Goal: Task Accomplishment & Management: Complete application form

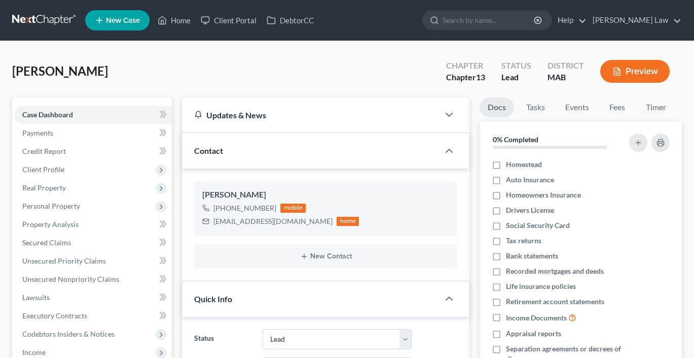
select select "10"
click at [51, 247] on span "Secured Claims" at bounding box center [46, 242] width 49 height 9
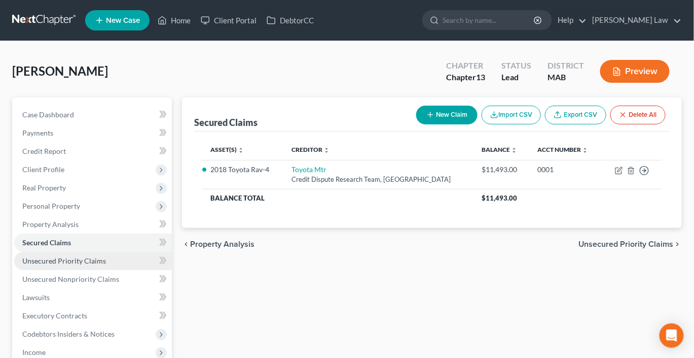
click at [47, 265] on span "Unsecured Priority Claims" at bounding box center [64, 260] width 84 height 9
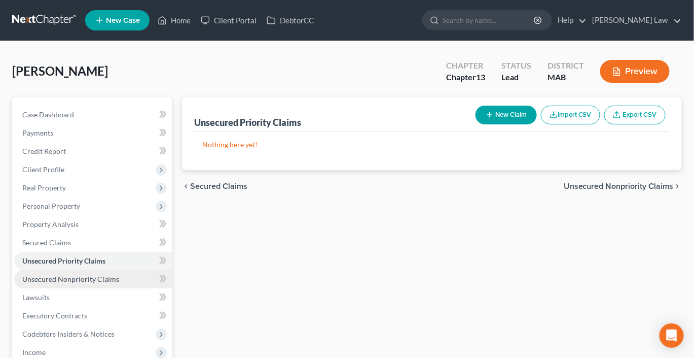
scroll to position [3, 0]
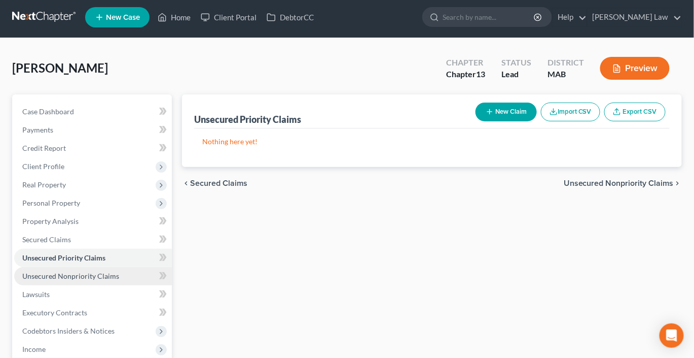
click at [119, 280] on span "Unsecured Nonpriority Claims" at bounding box center [70, 275] width 97 height 9
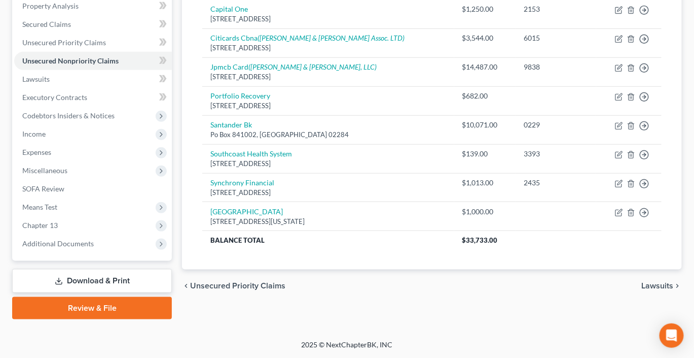
scroll to position [327, 0]
click at [42, 148] on span "Expenses" at bounding box center [36, 152] width 29 height 9
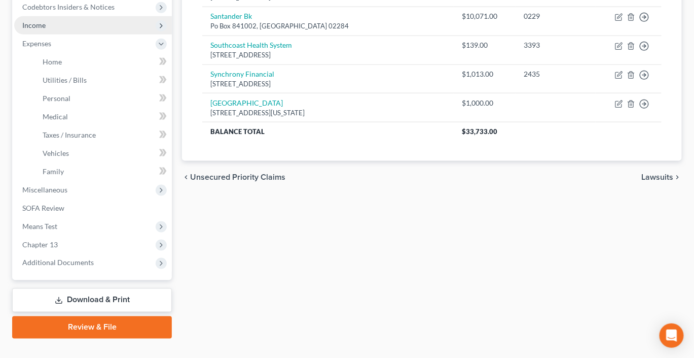
click at [45, 29] on span "Income" at bounding box center [33, 25] width 23 height 9
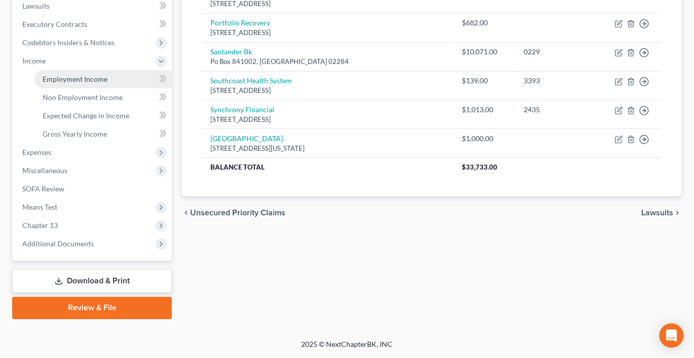
click at [72, 83] on span "Employment Income" at bounding box center [75, 79] width 65 height 9
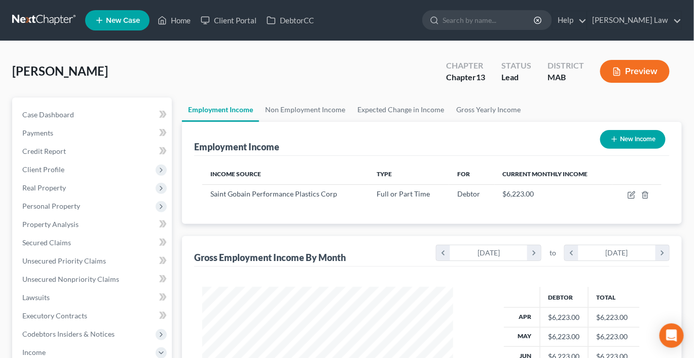
scroll to position [225, 271]
click at [635, 196] on icon "button" at bounding box center [633, 193] width 5 height 5
select select "0"
select select "22"
select select "0"
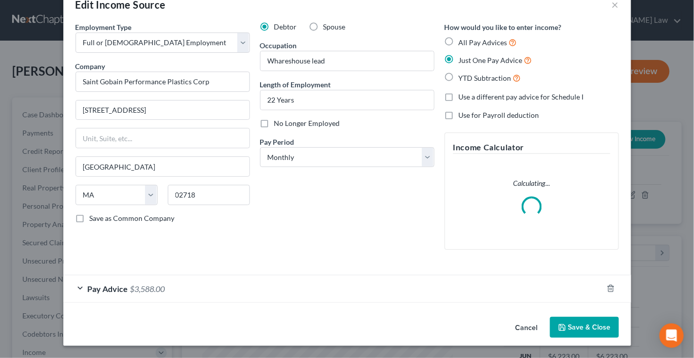
scroll to position [118, 0]
click at [456, 289] on div "Employment Type * Select Full or [DEMOGRAPHIC_DATA] Employment Self Employment …" at bounding box center [347, 167] width 568 height 291
click at [452, 283] on div "Pay Advice $3,588.00" at bounding box center [333, 288] width 540 height 27
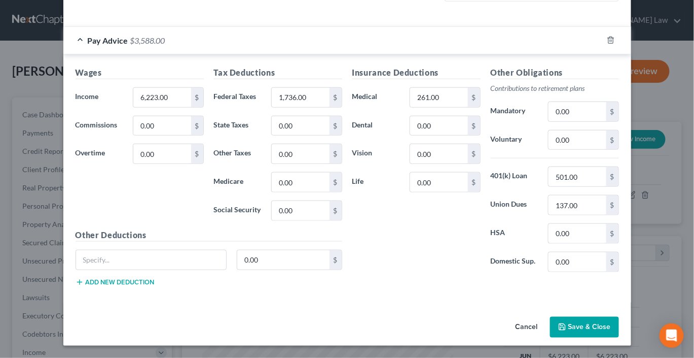
scroll to position [424, 0]
click at [611, 317] on button "Save & Close" at bounding box center [584, 327] width 69 height 21
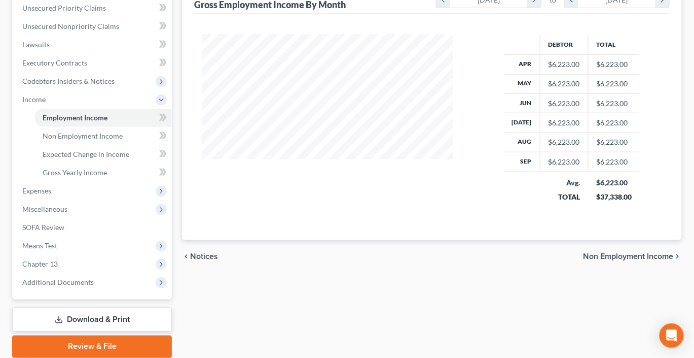
scroll to position [292, 0]
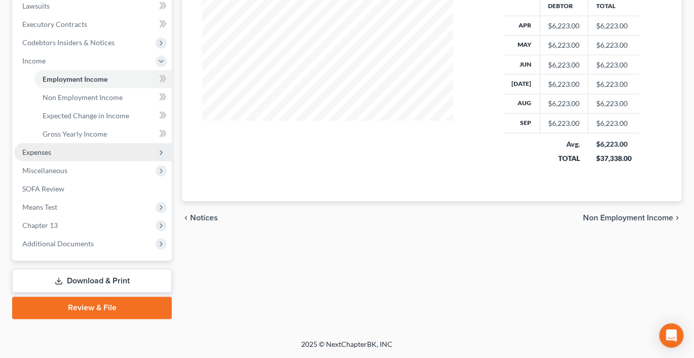
click at [50, 156] on span "Expenses" at bounding box center [36, 152] width 29 height 9
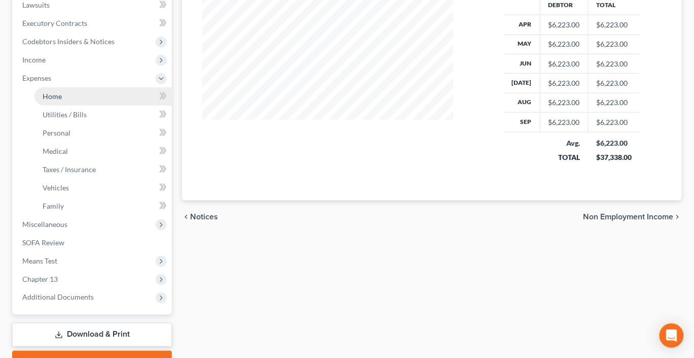
click at [58, 100] on span "Home" at bounding box center [52, 96] width 19 height 9
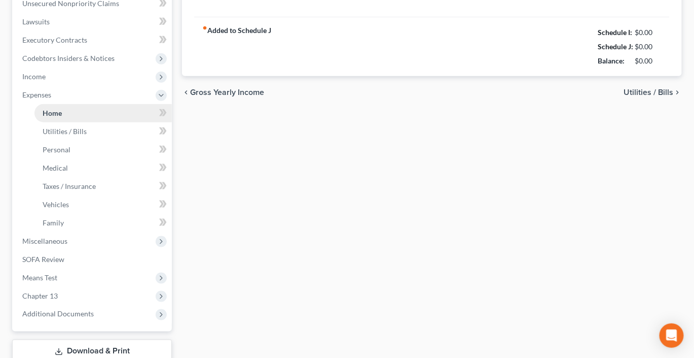
type input "800.00"
type input "0.00"
radio input "true"
type input "0.00"
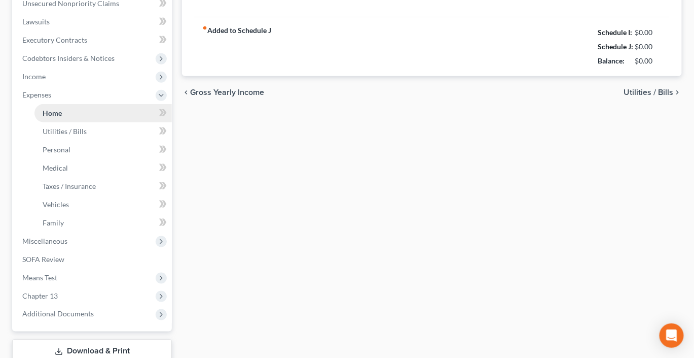
type input "0.00"
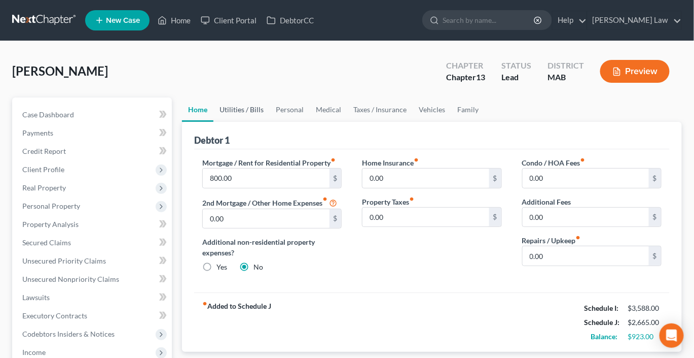
click at [263, 122] on link "Utilities / Bills" at bounding box center [242, 109] width 56 height 24
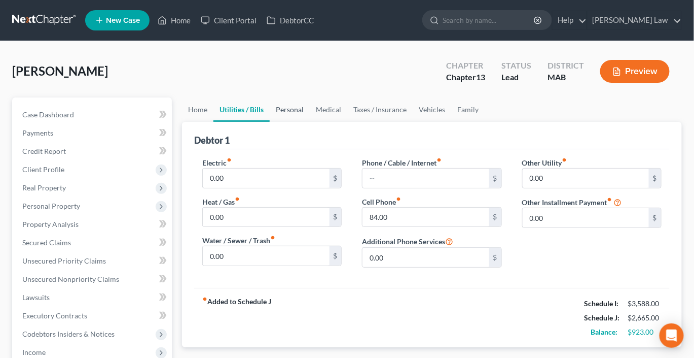
click at [310, 122] on link "Personal" at bounding box center [290, 109] width 40 height 24
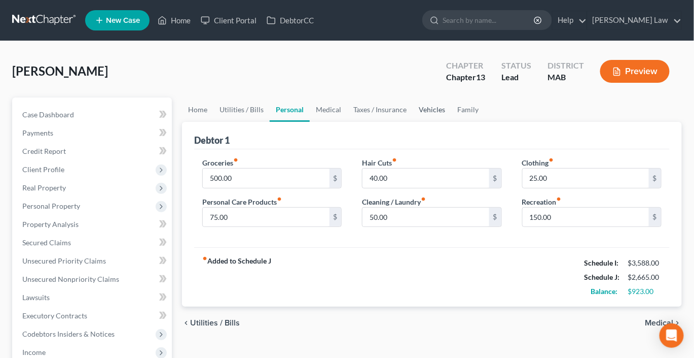
click at [451, 122] on link "Vehicles" at bounding box center [432, 109] width 39 height 24
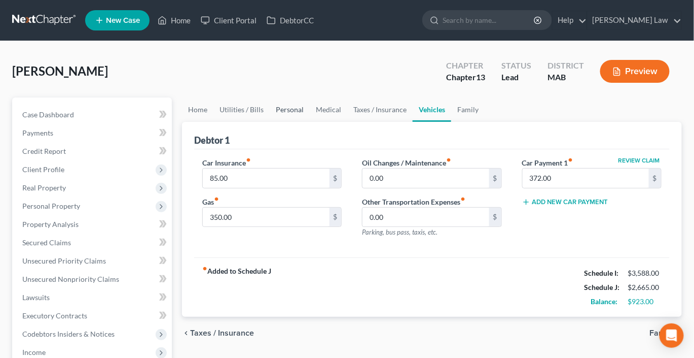
click at [310, 122] on link "Personal" at bounding box center [290, 109] width 40 height 24
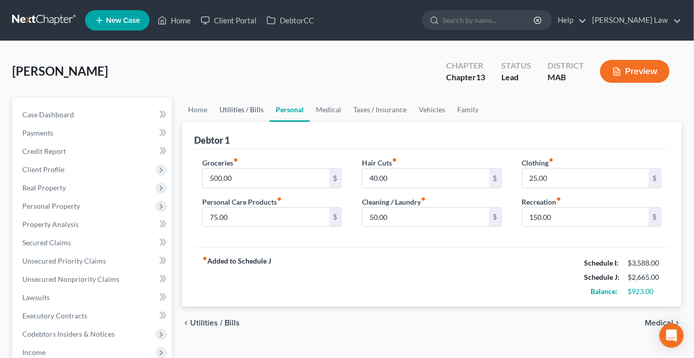
click at [269, 122] on link "Utilities / Bills" at bounding box center [242, 109] width 56 height 24
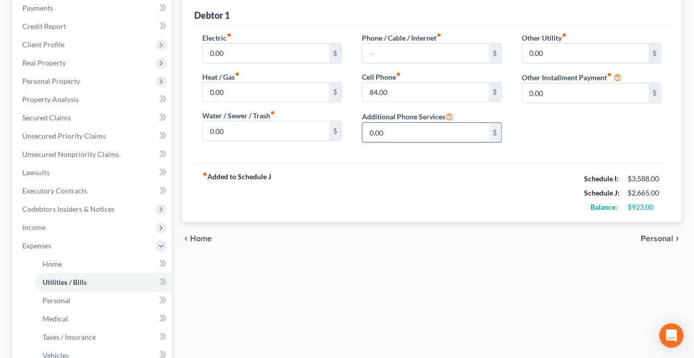
scroll to position [123, 0]
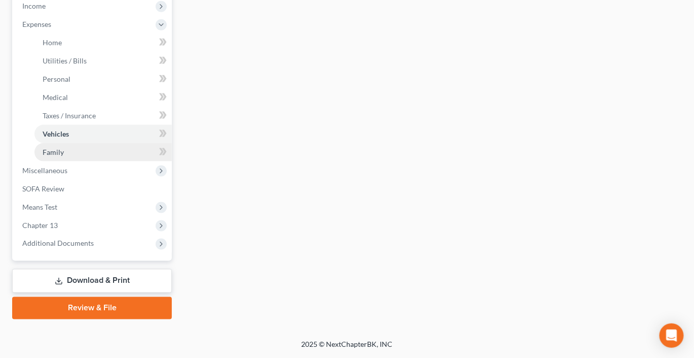
scroll to position [424, 0]
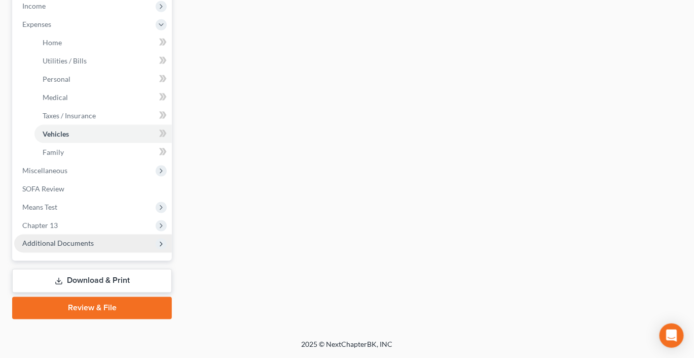
click at [95, 253] on span "Additional Documents" at bounding box center [93, 243] width 158 height 18
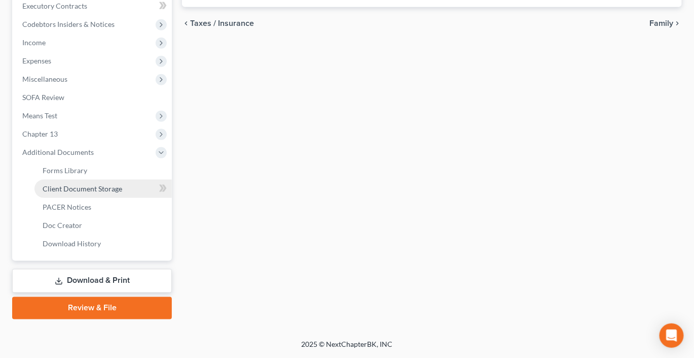
click at [119, 198] on link "Client Document Storage" at bounding box center [102, 189] width 137 height 18
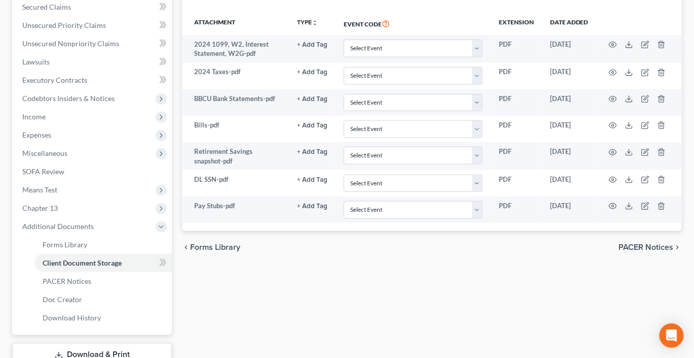
scroll to position [243, 0]
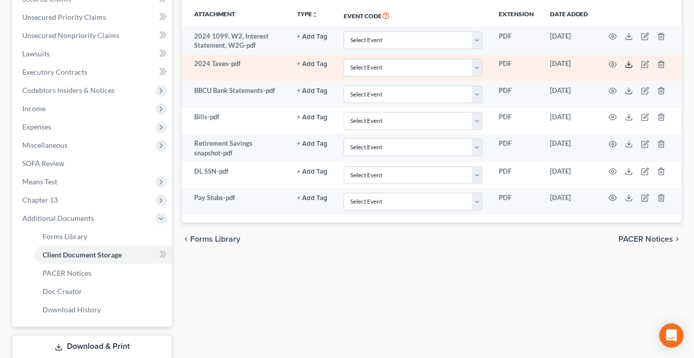
click at [630, 65] on line at bounding box center [630, 63] width 0 height 4
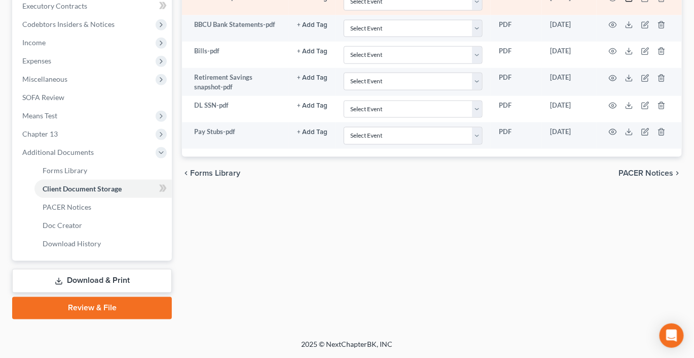
scroll to position [333, 0]
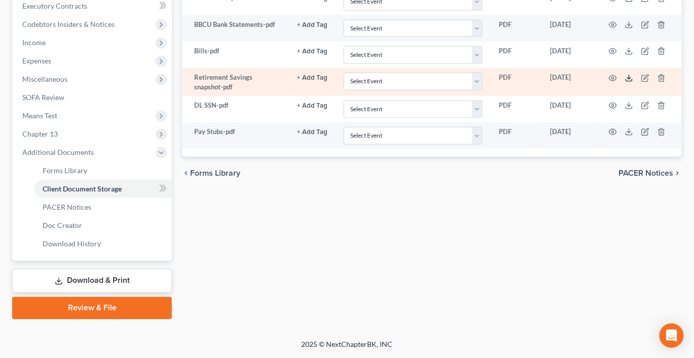
click at [632, 79] on polyline at bounding box center [630, 78] width 4 height 2
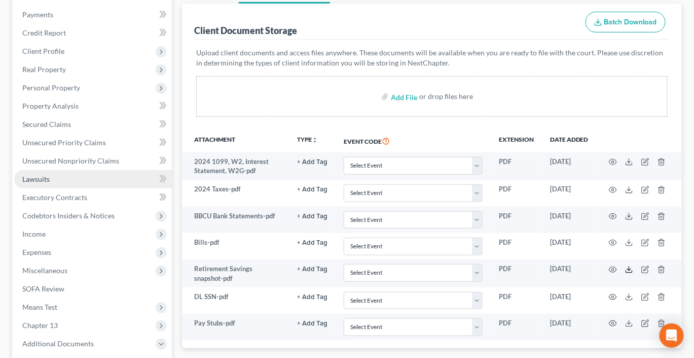
scroll to position [83, 0]
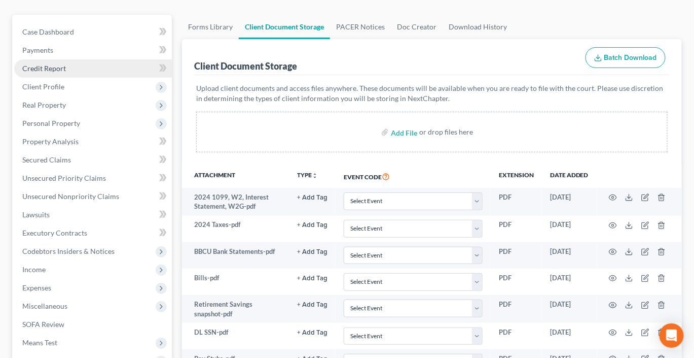
click at [60, 73] on span "Credit Report" at bounding box center [44, 68] width 44 height 9
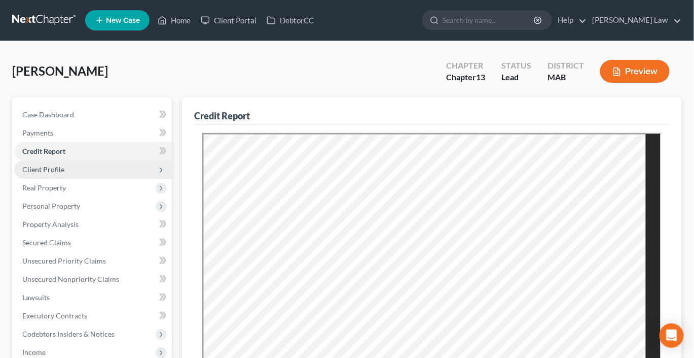
click at [59, 173] on span "Client Profile" at bounding box center [43, 169] width 42 height 9
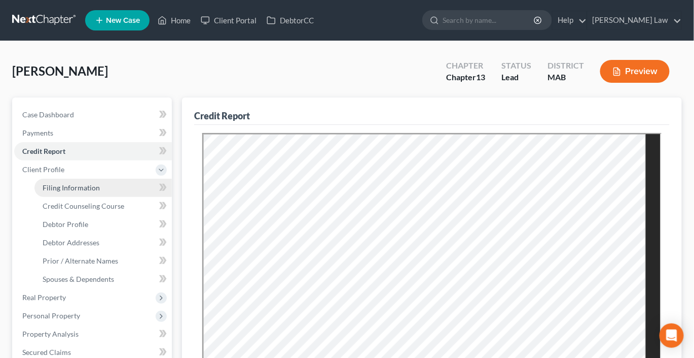
click at [83, 192] on span "Filing Information" at bounding box center [71, 187] width 57 height 9
select select "1"
select select "0"
select select "3"
select select "22"
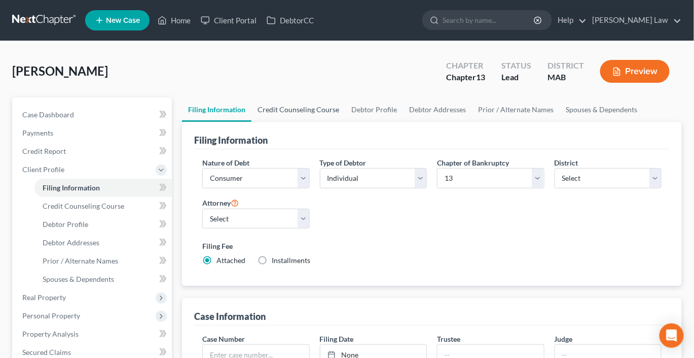
click at [320, 122] on link "Credit Counseling Course" at bounding box center [299, 109] width 94 height 24
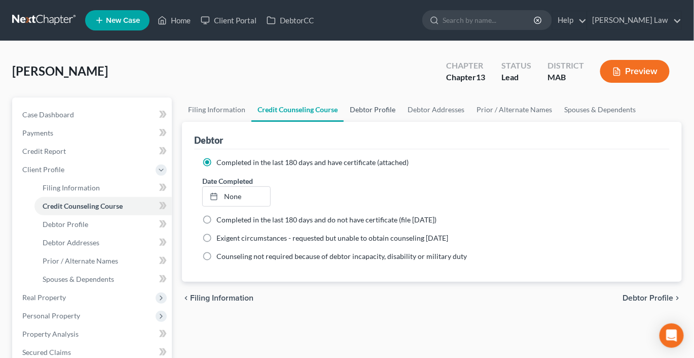
click at [402, 122] on link "Debtor Profile" at bounding box center [373, 109] width 58 height 24
select select "3"
select select "0"
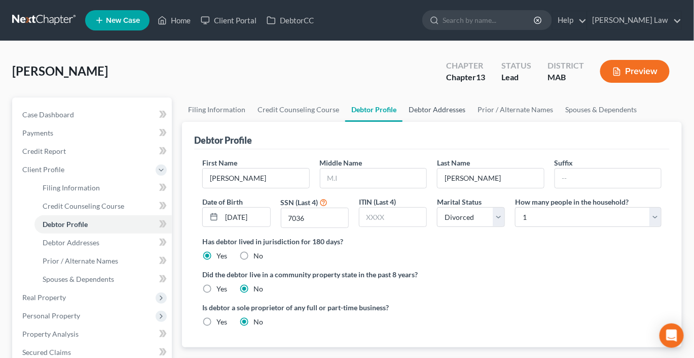
click at [472, 122] on link "Debtor Addresses" at bounding box center [437, 109] width 69 height 24
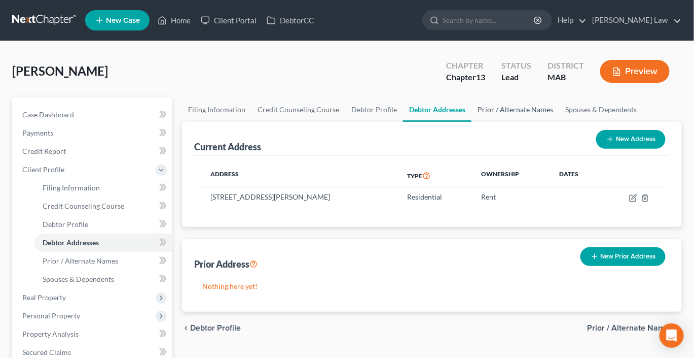
click at [560, 122] on link "Prior / Alternate Names" at bounding box center [516, 109] width 88 height 24
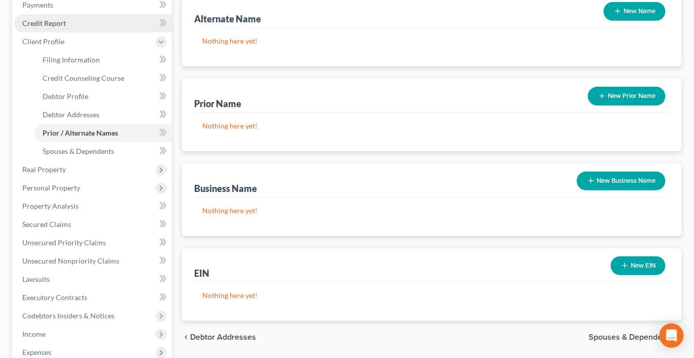
scroll to position [160, 0]
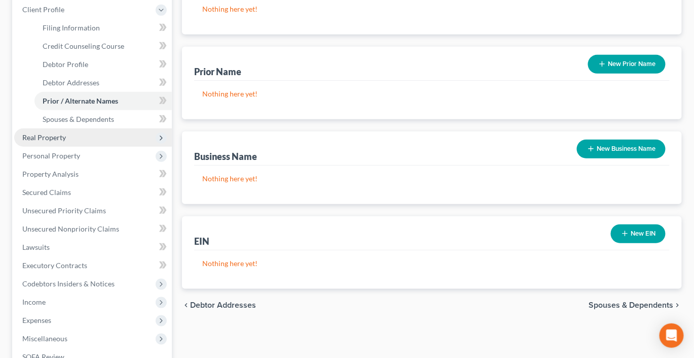
click at [60, 142] on span "Real Property" at bounding box center [44, 137] width 44 height 9
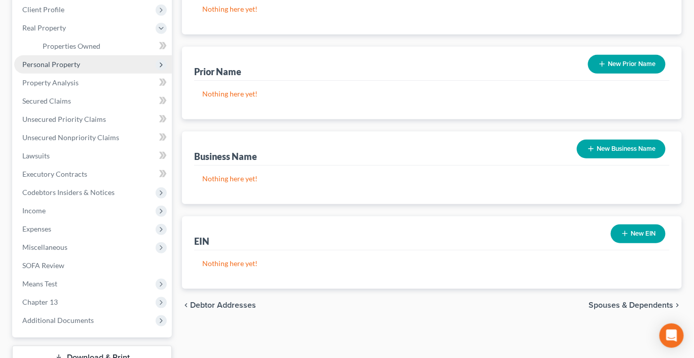
click at [67, 68] on span "Personal Property" at bounding box center [51, 64] width 58 height 9
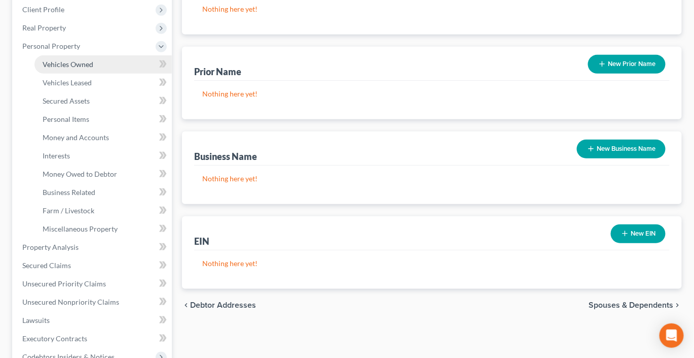
click at [98, 74] on link "Vehicles Owned" at bounding box center [102, 64] width 137 height 18
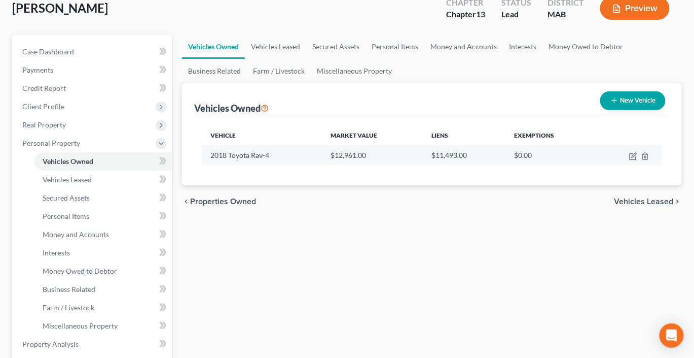
scroll to position [69, 0]
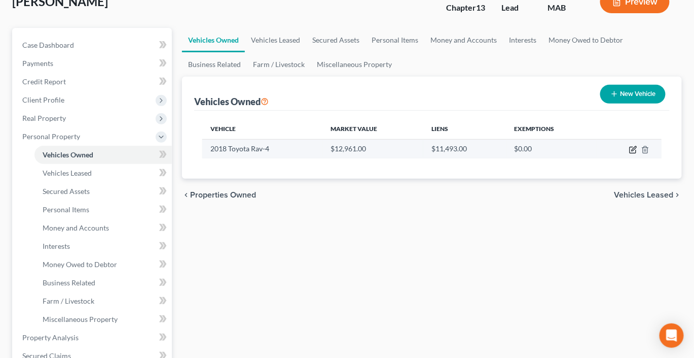
click at [632, 151] on icon "button" at bounding box center [634, 148] width 5 height 5
select select "0"
select select "8"
select select "0"
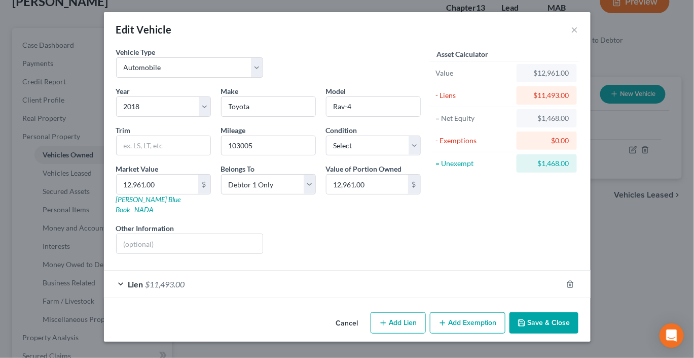
scroll to position [68, 0]
click at [495, 320] on button "Add Exemption" at bounding box center [468, 322] width 76 height 21
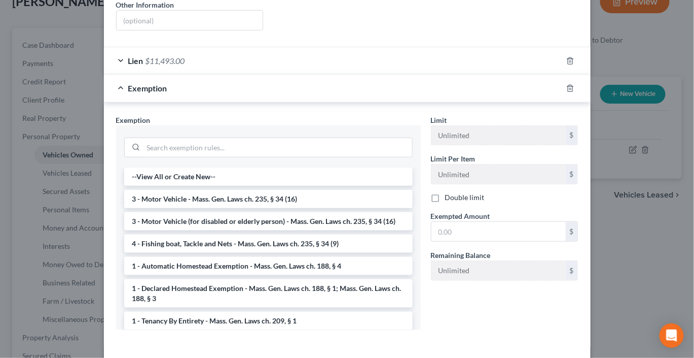
scroll to position [257, 0]
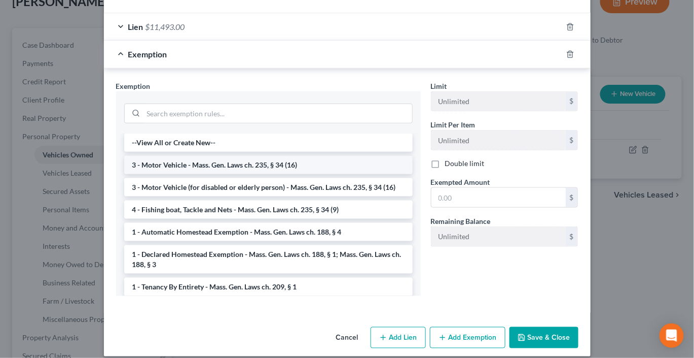
click at [366, 174] on li "3 - Motor Vehicle - Mass. Gen. Laws ch. 235, § 34 (16)" at bounding box center [268, 165] width 289 height 18
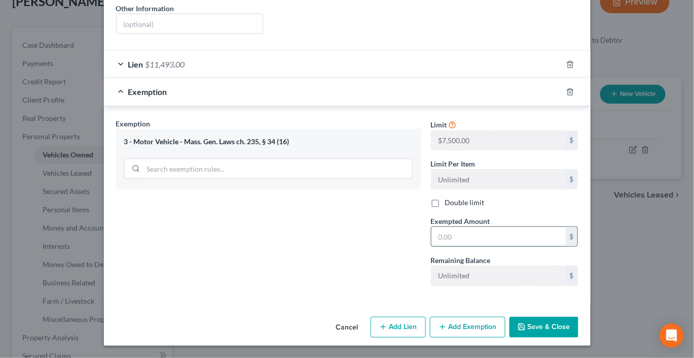
click at [504, 246] on input "text" at bounding box center [499, 236] width 134 height 19
type input "7,500"
click at [579, 320] on button "Save & Close" at bounding box center [544, 327] width 69 height 21
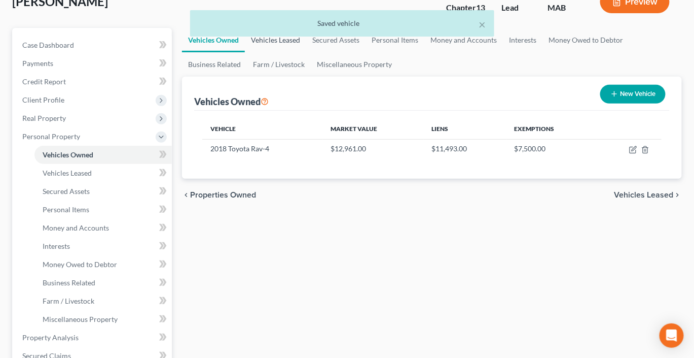
click at [305, 52] on link "Vehicles Leased" at bounding box center [275, 40] width 61 height 24
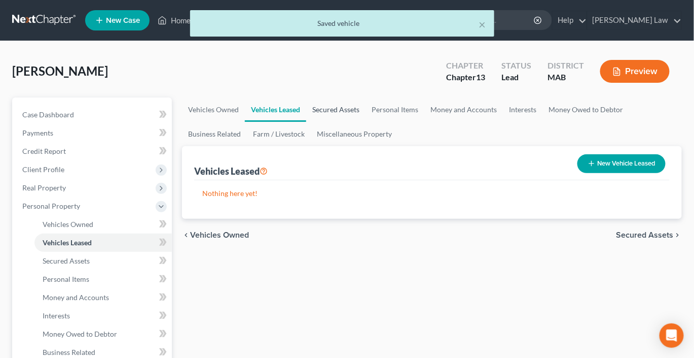
click at [366, 122] on link "Secured Assets" at bounding box center [335, 109] width 59 height 24
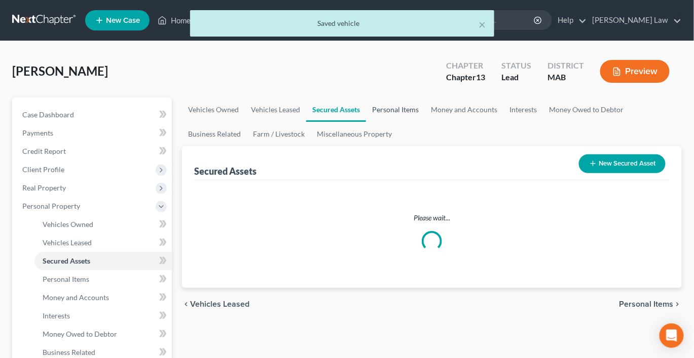
click at [425, 122] on link "Personal Items" at bounding box center [395, 109] width 59 height 24
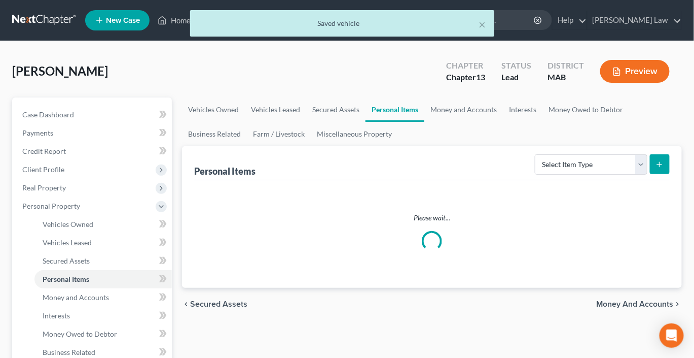
click at [425, 122] on link "Personal Items" at bounding box center [395, 109] width 59 height 24
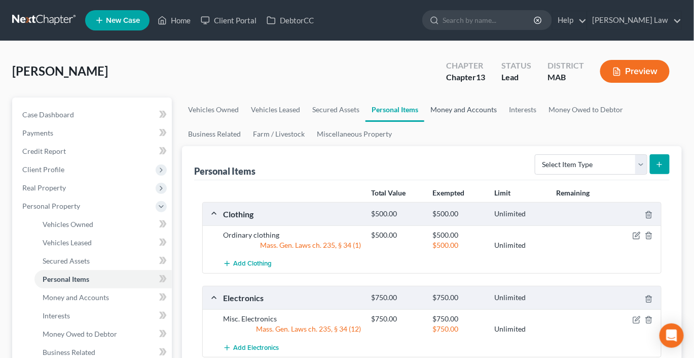
click at [503, 122] on link "Money and Accounts" at bounding box center [464, 109] width 79 height 24
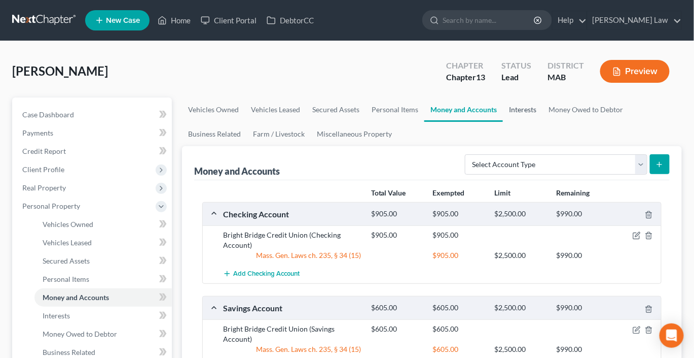
click at [543, 122] on link "Interests" at bounding box center [523, 109] width 40 height 24
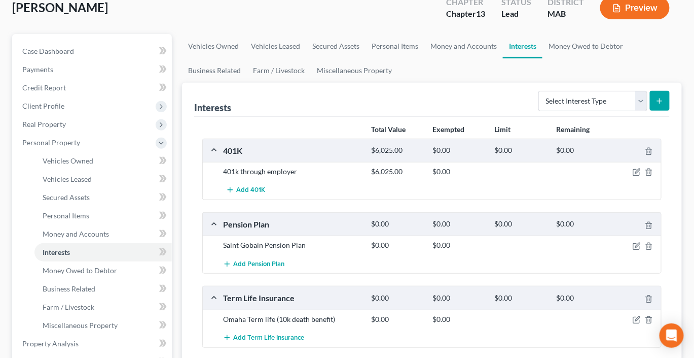
scroll to position [75, 0]
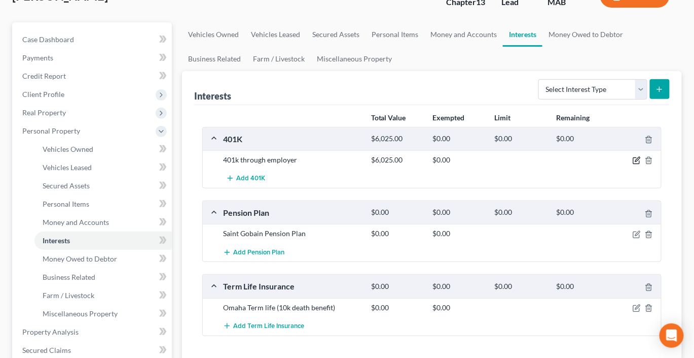
click at [633, 164] on icon "button" at bounding box center [637, 160] width 8 height 8
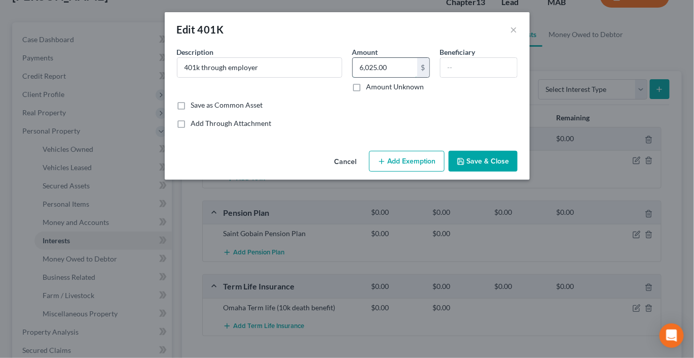
click at [409, 77] on input "6,025.00" at bounding box center [385, 67] width 64 height 19
type input "5,874"
click at [411, 172] on button "Add Exemption" at bounding box center [407, 161] width 76 height 21
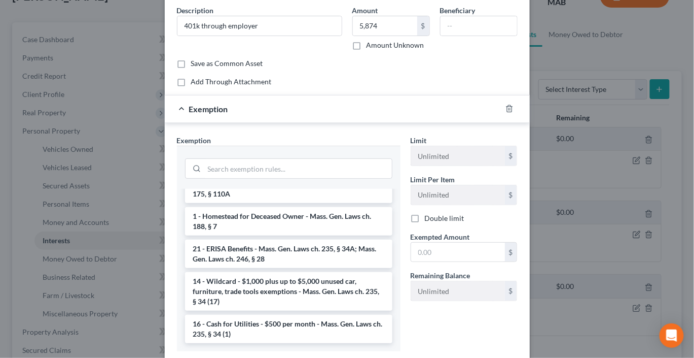
scroll to position [50, 0]
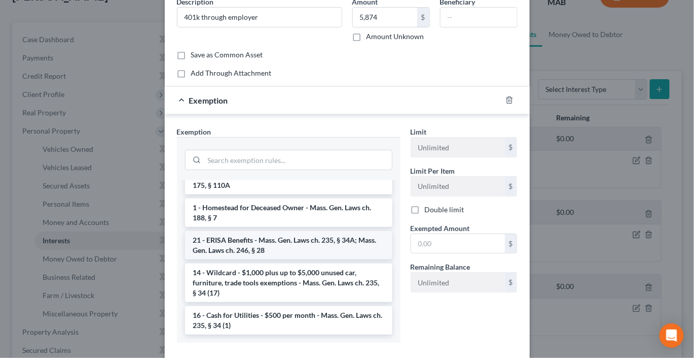
click at [328, 259] on li "21 - ERISA Benefits - Mass. Gen. Laws ch. 235, § 34A; Mass. Gen. Laws ch. 246, …" at bounding box center [288, 245] width 207 height 28
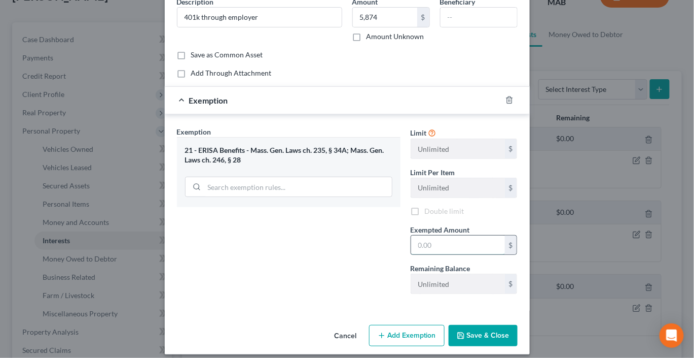
click at [496, 255] on input "text" at bounding box center [458, 244] width 94 height 19
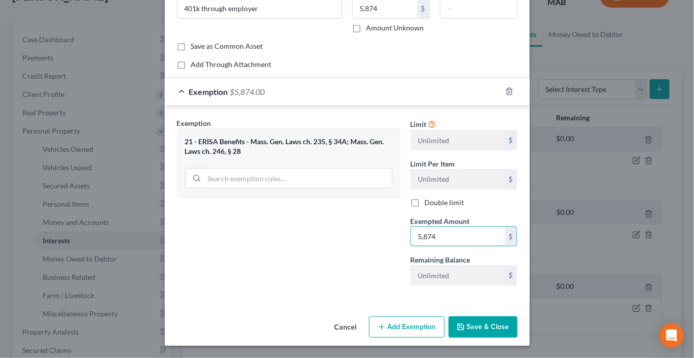
scroll to position [156, 0]
type input "5,874"
click at [517, 325] on button "Save & Close" at bounding box center [483, 326] width 69 height 21
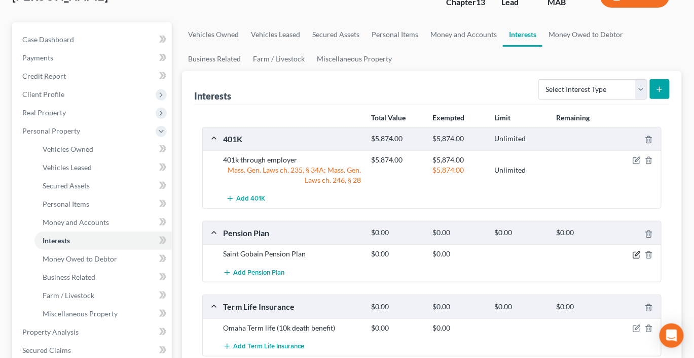
click at [633, 259] on icon "button" at bounding box center [637, 255] width 8 height 8
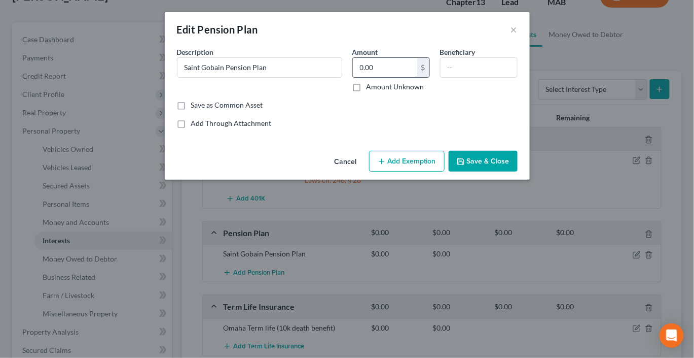
click at [403, 77] on input "0.00" at bounding box center [385, 67] width 64 height 19
type input "68,606"
click at [415, 172] on button "Add Exemption" at bounding box center [407, 161] width 76 height 21
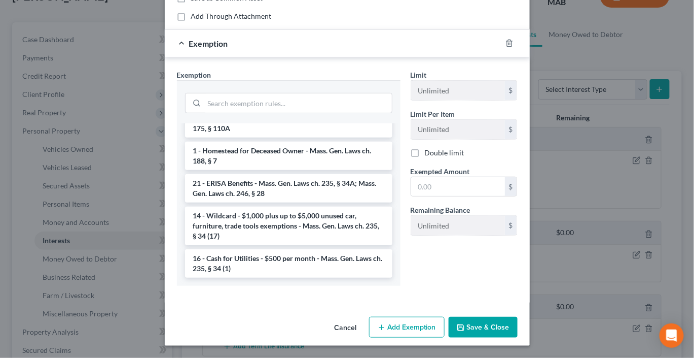
scroll to position [221, 0]
click at [315, 174] on li "21 - ERISA Benefits - Mass. Gen. Laws ch. 235, § 34A; Mass. Gen. Laws ch. 246, …" at bounding box center [288, 188] width 207 height 28
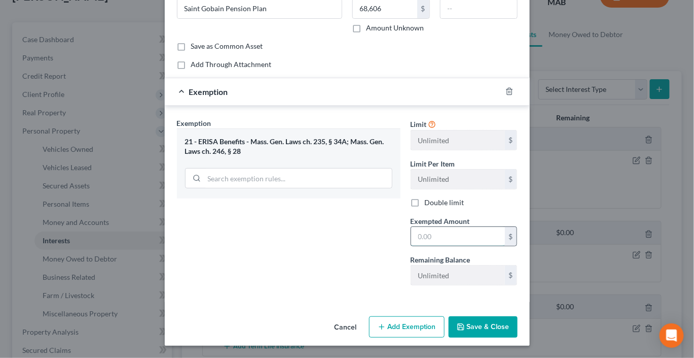
click at [455, 227] on input "text" at bounding box center [458, 236] width 94 height 19
type input "68,606"
click at [511, 317] on button "Save & Close" at bounding box center [483, 326] width 69 height 21
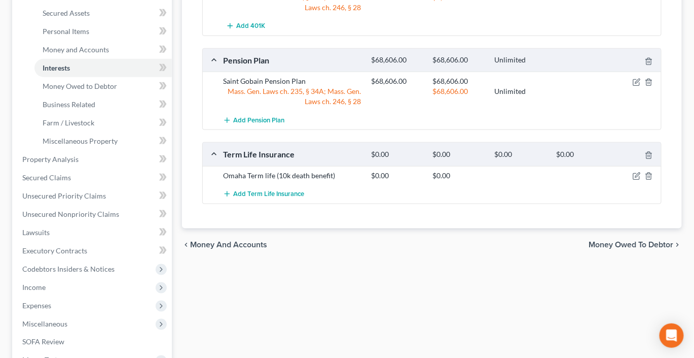
scroll to position [249, 0]
click at [636, 176] on icon "button" at bounding box center [638, 173] width 5 height 5
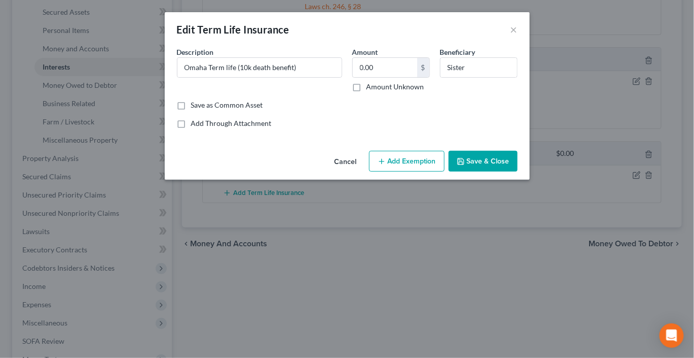
click at [530, 180] on div "Cancel Add Exemption Save & Close" at bounding box center [347, 163] width 365 height 33
click at [496, 172] on button "Save & Close" at bounding box center [483, 161] width 69 height 21
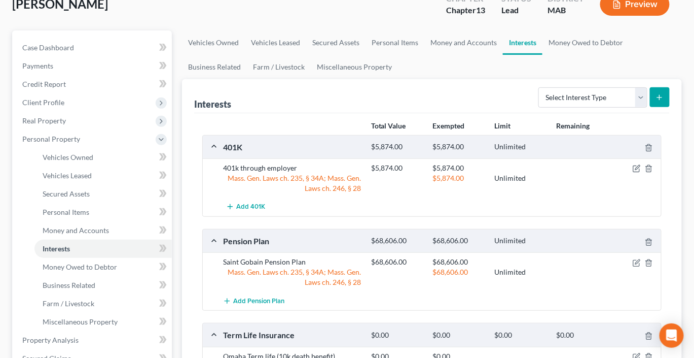
scroll to position [0, 0]
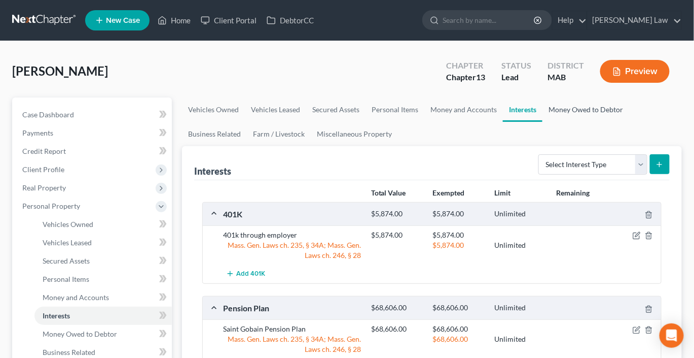
click at [543, 122] on link "Money Owed to Debtor" at bounding box center [586, 109] width 87 height 24
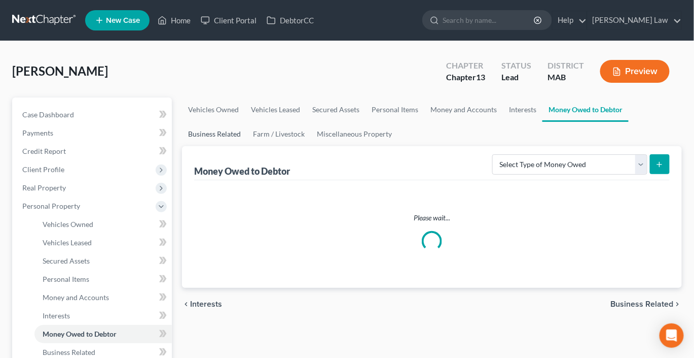
click at [247, 146] on link "Business Related" at bounding box center [214, 134] width 65 height 24
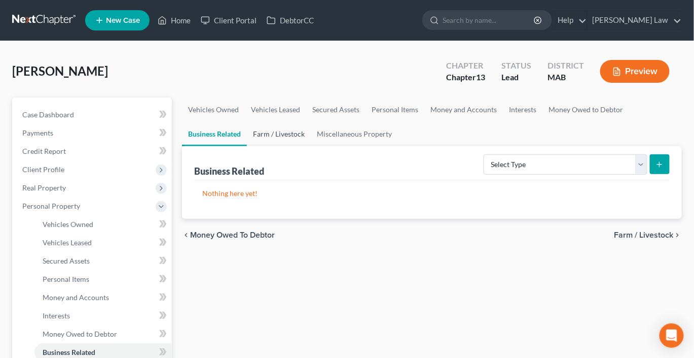
click at [311, 146] on link "Farm / Livestock" at bounding box center [279, 134] width 64 height 24
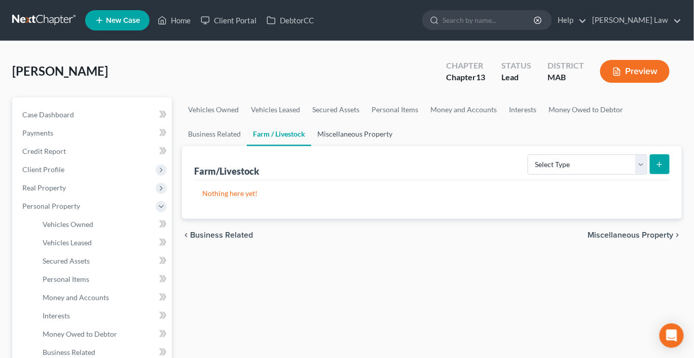
click at [399, 146] on link "Miscellaneous Property" at bounding box center [354, 134] width 87 height 24
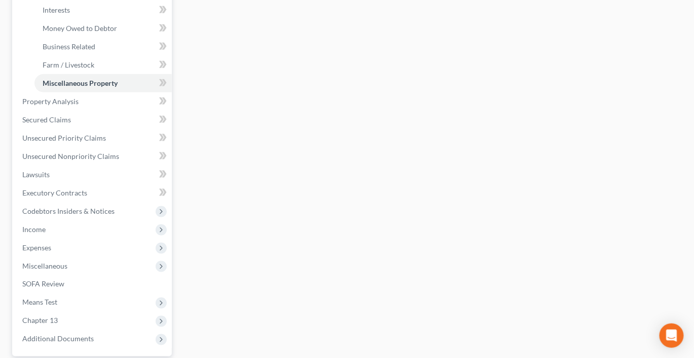
scroll to position [314, 0]
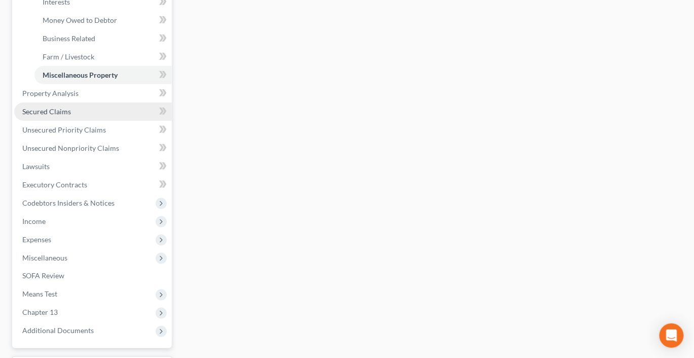
click at [59, 116] on span "Secured Claims" at bounding box center [46, 111] width 49 height 9
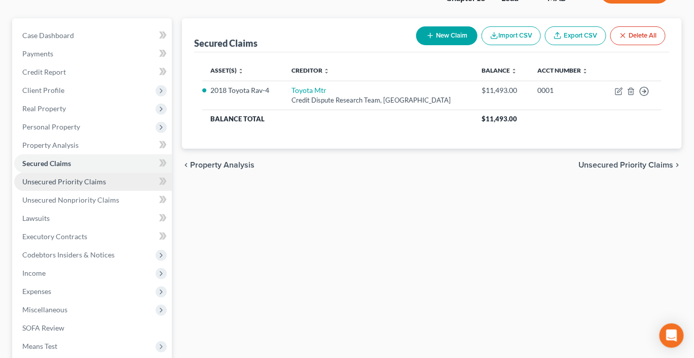
click at [88, 186] on span "Unsecured Priority Claims" at bounding box center [64, 181] width 84 height 9
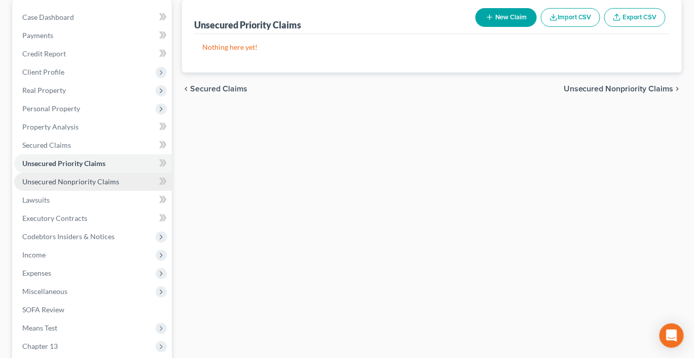
click at [85, 186] on span "Unsecured Nonpriority Claims" at bounding box center [70, 181] width 97 height 9
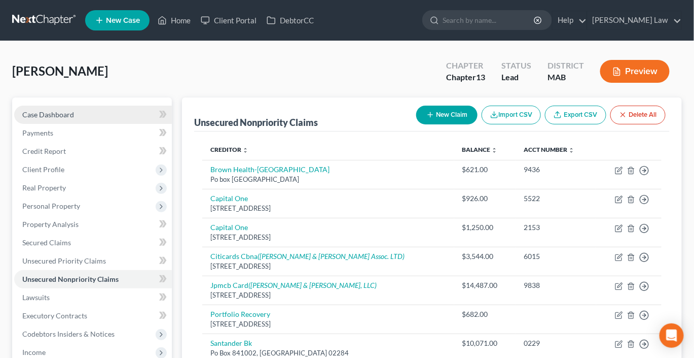
click at [98, 124] on link "Case Dashboard" at bounding box center [93, 115] width 158 height 18
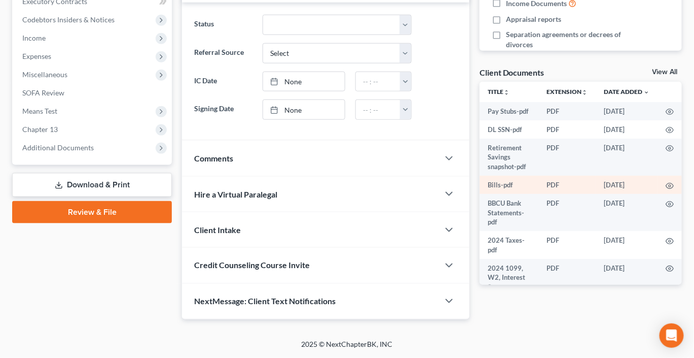
scroll to position [427, 0]
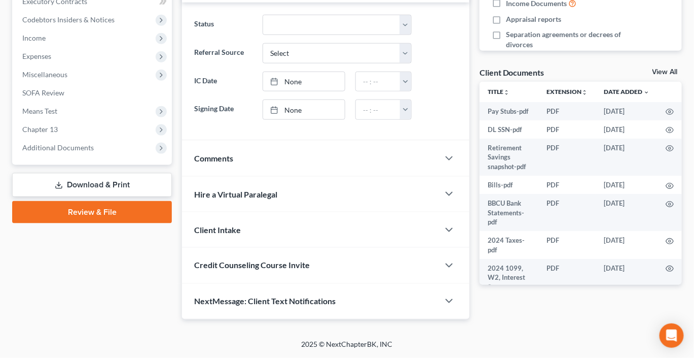
click at [655, 76] on link "View All" at bounding box center [665, 71] width 25 height 7
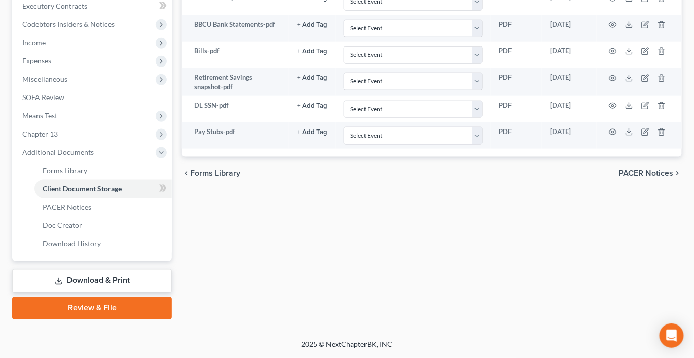
scroll to position [313, 0]
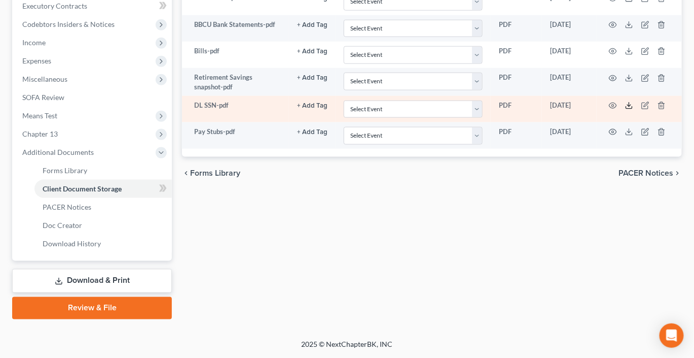
click at [634, 110] on icon at bounding box center [629, 105] width 8 height 8
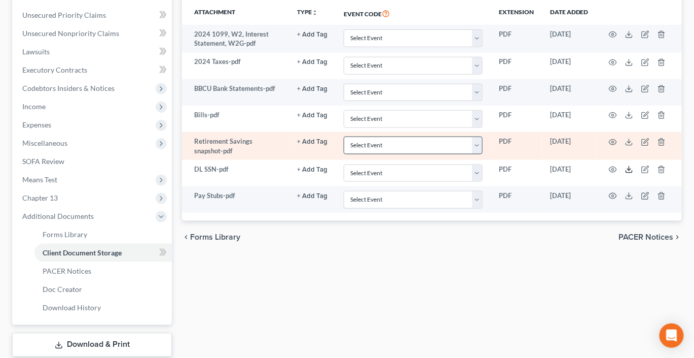
scroll to position [248, 0]
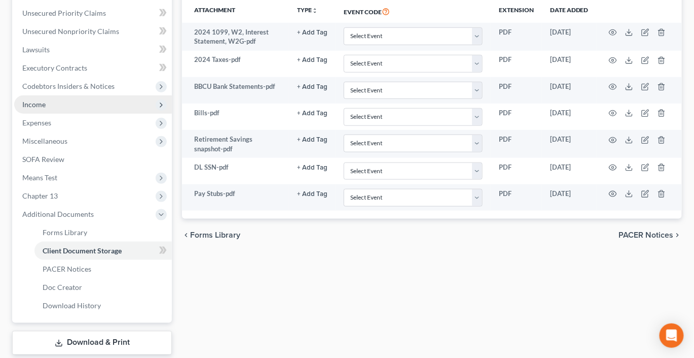
click at [46, 109] on span "Income" at bounding box center [33, 104] width 23 height 9
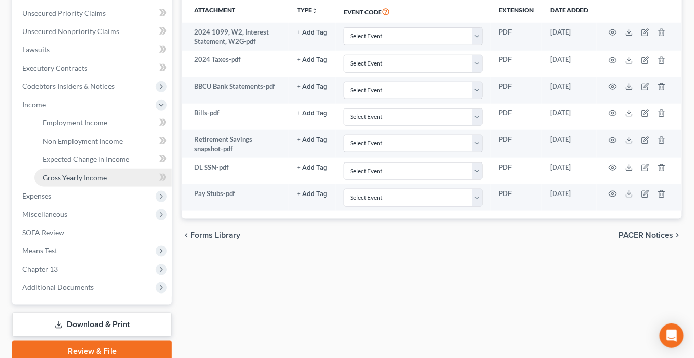
click at [98, 182] on span "Gross Yearly Income" at bounding box center [75, 177] width 64 height 9
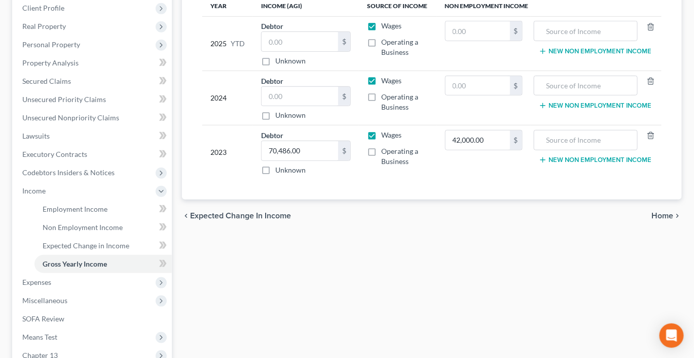
scroll to position [156, 0]
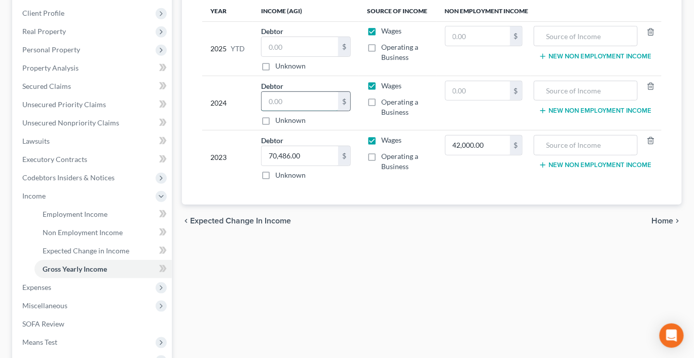
click at [315, 111] on input "text" at bounding box center [300, 101] width 77 height 19
click at [306, 111] on input "text" at bounding box center [300, 101] width 77 height 19
type input "64,589"
click at [496, 100] on input "text" at bounding box center [478, 90] width 64 height 19
type input "38,000"
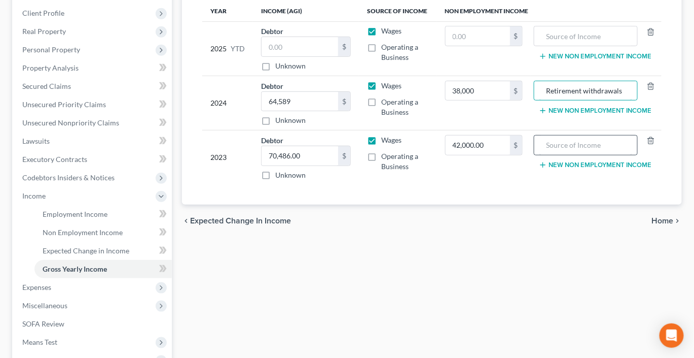
type input "Retirement withdrawals"
click at [548, 155] on input "text" at bounding box center [586, 144] width 93 height 19
type input "Retirement withdrawals"
click at [327, 56] on input "text" at bounding box center [300, 46] width 77 height 19
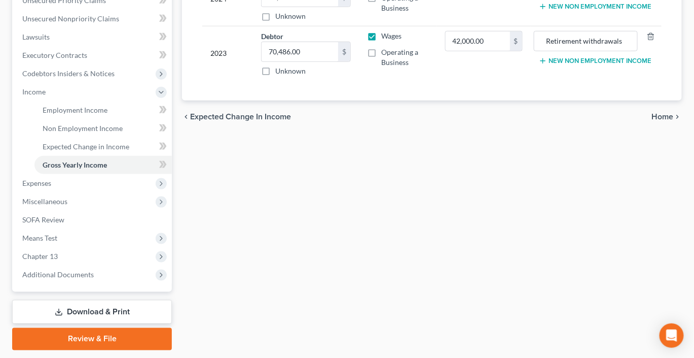
scroll to position [280, 0]
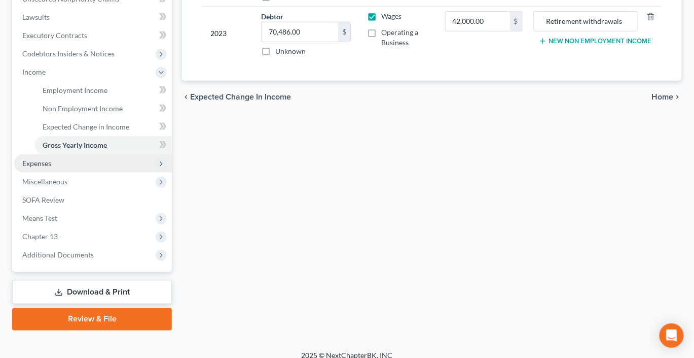
type input "63,140"
click at [44, 167] on span "Expenses" at bounding box center [36, 163] width 29 height 9
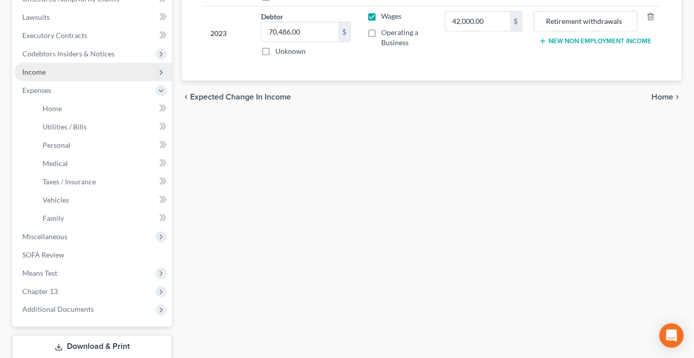
click at [46, 76] on span "Income" at bounding box center [33, 71] width 23 height 9
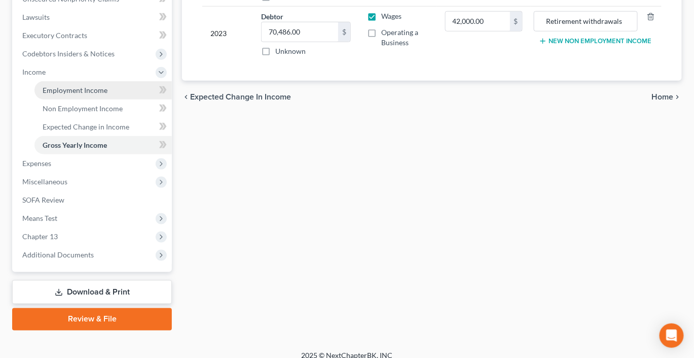
click at [70, 94] on span "Employment Income" at bounding box center [75, 90] width 65 height 9
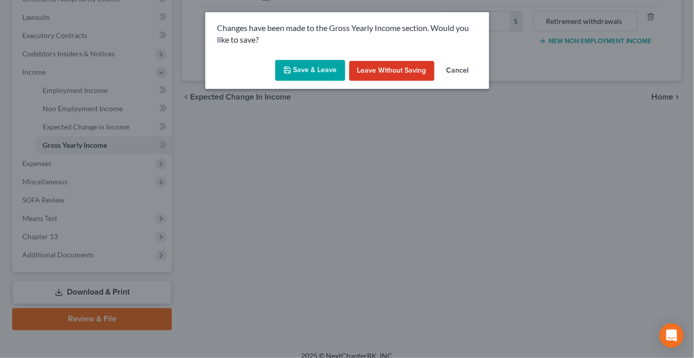
click at [287, 81] on button "Save & Leave" at bounding box center [310, 70] width 70 height 21
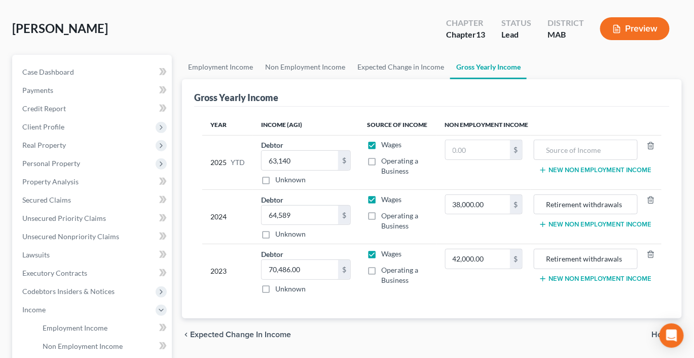
scroll to position [0, 0]
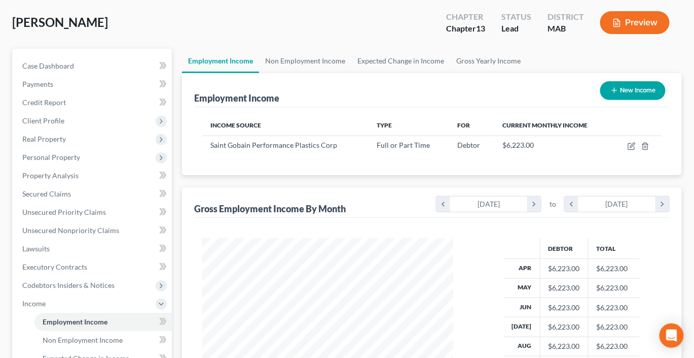
scroll to position [49, 0]
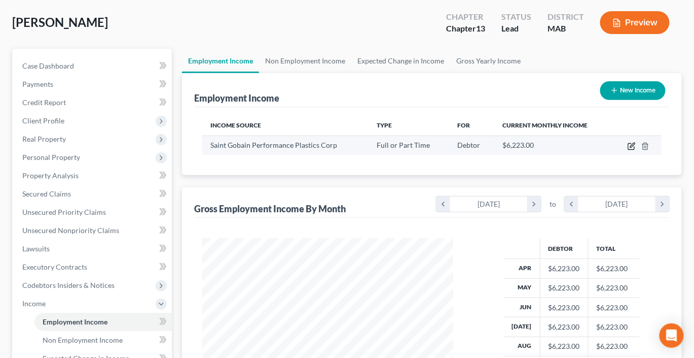
click at [634, 150] on icon "button" at bounding box center [632, 146] width 8 height 8
select select "0"
select select "22"
select select "0"
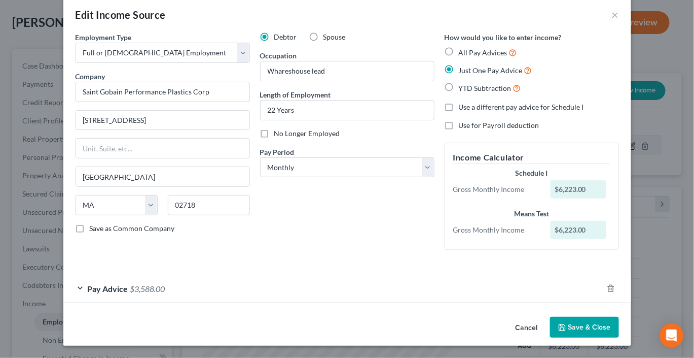
scroll to position [106, 0]
click at [178, 280] on div "Pay Advice $3,588.00" at bounding box center [333, 288] width 540 height 27
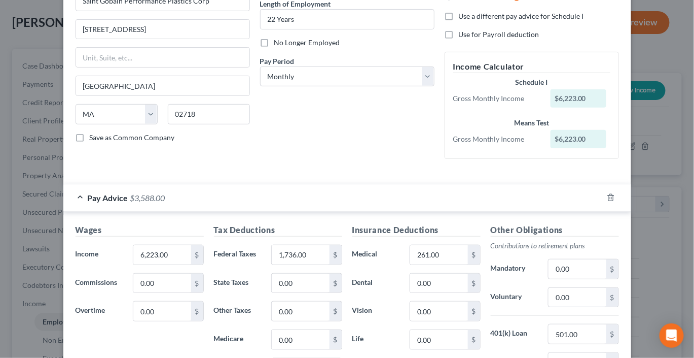
drag, startPoint x: 193, startPoint y: 280, endPoint x: 251, endPoint y: 280, distance: 57.8
click at [250, 211] on div "Pay Advice $3,588.00" at bounding box center [333, 197] width 540 height 27
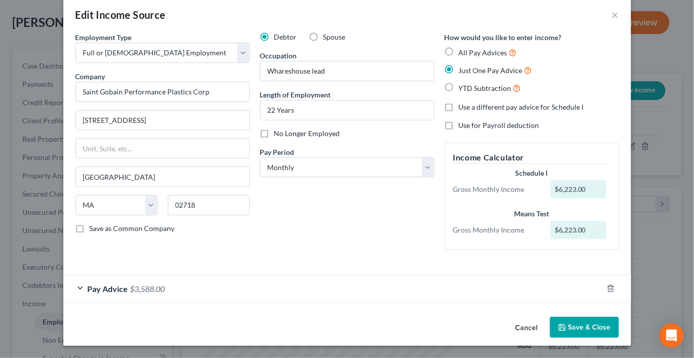
click at [275, 275] on div "Pay Advice $3,588.00" at bounding box center [333, 288] width 540 height 27
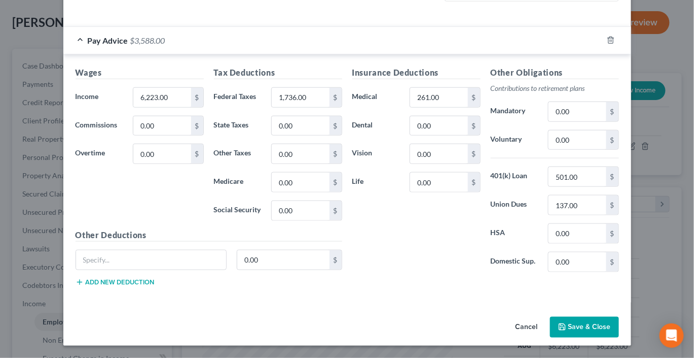
scroll to position [272, 0]
click at [315, 107] on input "1,736.00" at bounding box center [300, 97] width 57 height 19
type input "1,742"
click at [460, 107] on input "261.00" at bounding box center [438, 97] width 57 height 19
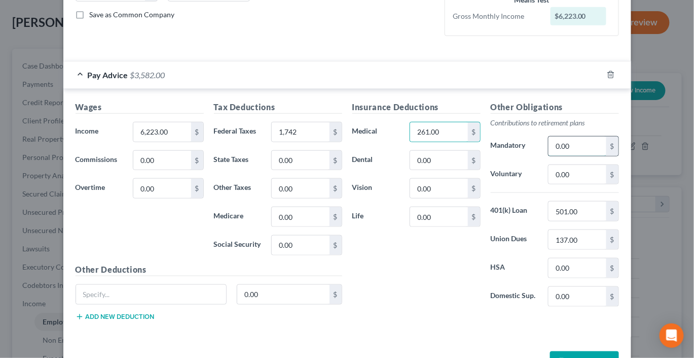
click at [599, 156] on input "0.00" at bounding box center [577, 145] width 57 height 19
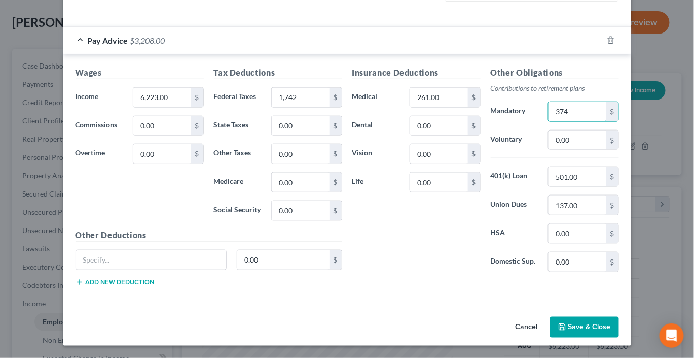
scroll to position [340, 0]
type input "374"
click at [606, 150] on input "0.00" at bounding box center [577, 139] width 57 height 19
type input "374"
click at [606, 121] on input "374" at bounding box center [577, 111] width 57 height 19
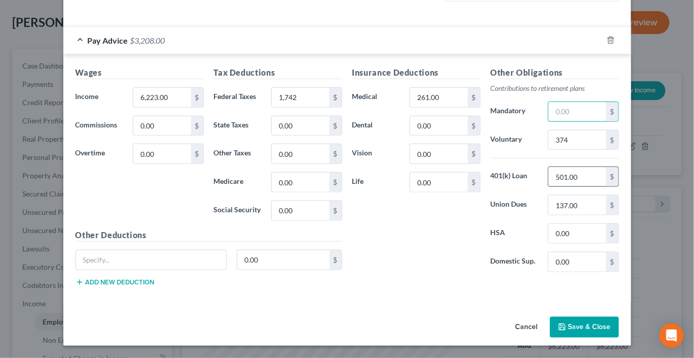
scroll to position [424, 0]
click at [617, 317] on button "Save & Close" at bounding box center [584, 327] width 69 height 21
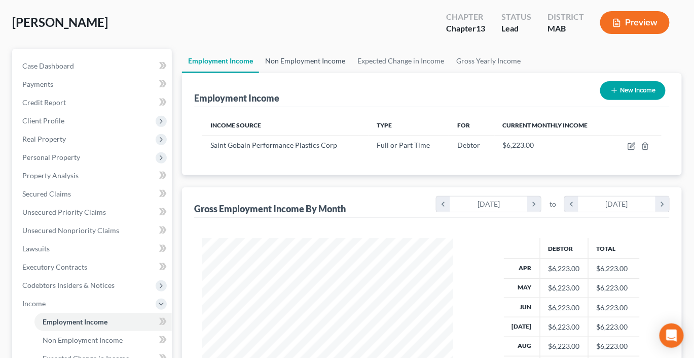
click at [333, 73] on link "Non Employment Income" at bounding box center [305, 61] width 92 height 24
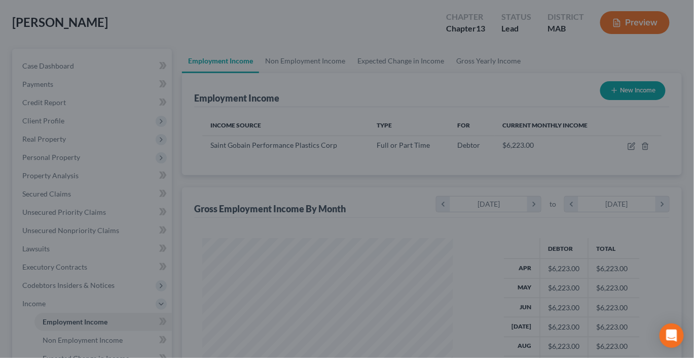
click at [323, 141] on div at bounding box center [347, 179] width 694 height 358
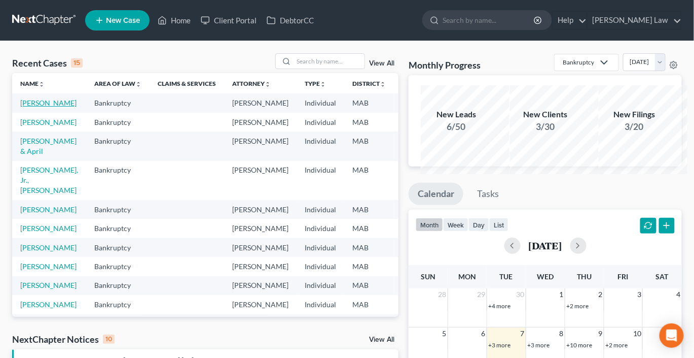
click at [37, 107] on link "[PERSON_NAME]" at bounding box center [48, 102] width 56 height 9
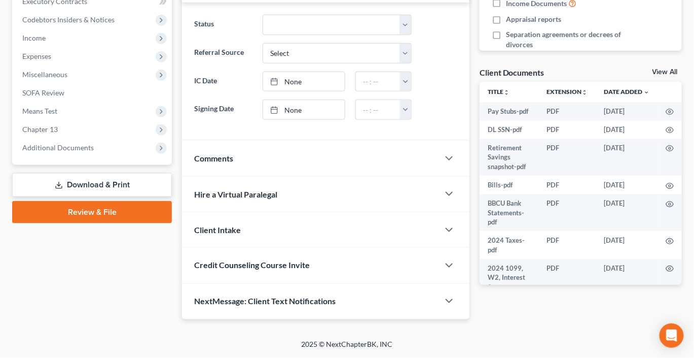
scroll to position [340, 0]
click at [51, 60] on span "Expenses" at bounding box center [36, 56] width 29 height 9
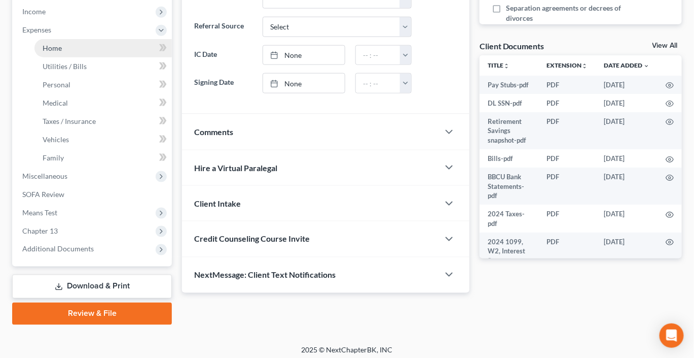
click at [58, 52] on span "Home" at bounding box center [52, 48] width 19 height 9
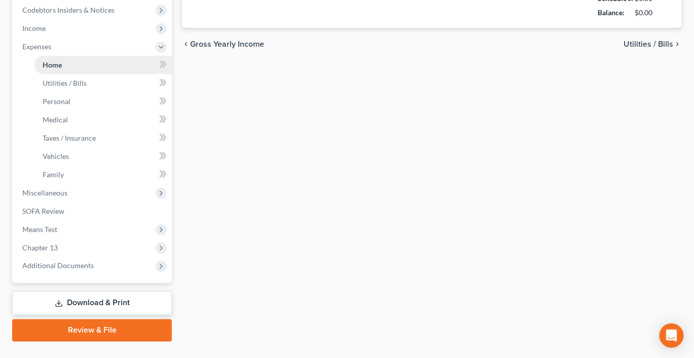
type input "800.00"
type input "0.00"
radio input "true"
type input "0.00"
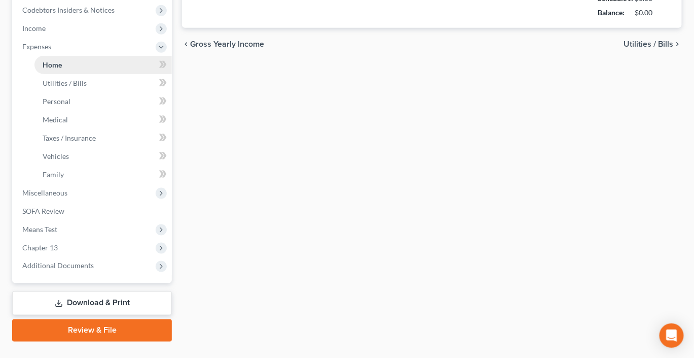
type input "0.00"
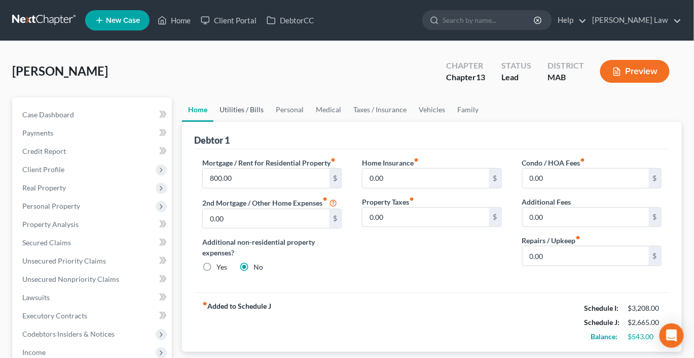
click at [247, 122] on link "Utilities / Bills" at bounding box center [242, 109] width 56 height 24
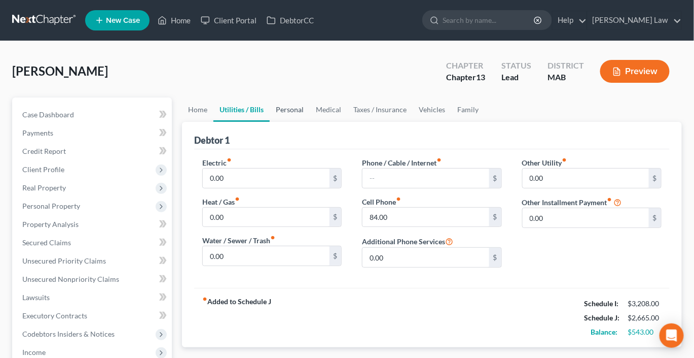
click at [306, 122] on link "Personal" at bounding box center [290, 109] width 40 height 24
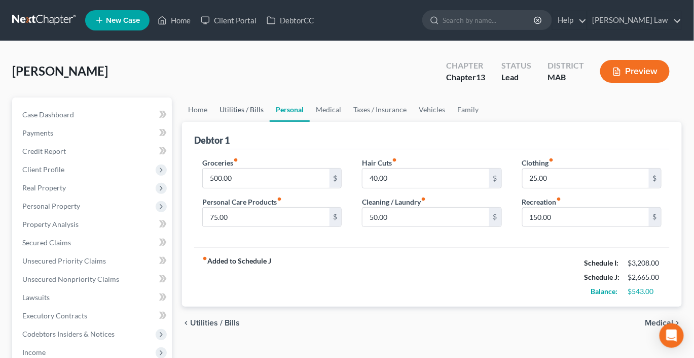
click at [253, 122] on link "Utilities / Bills" at bounding box center [242, 109] width 56 height 24
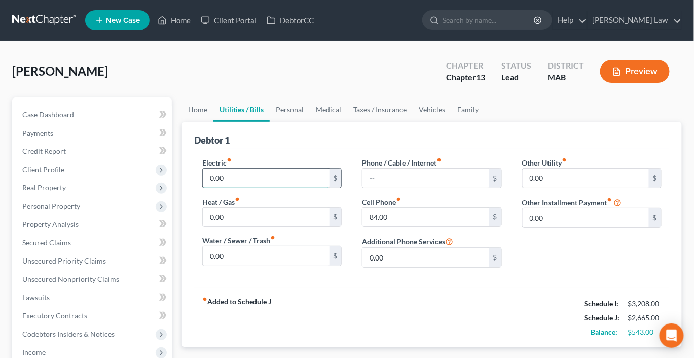
click at [246, 188] on input "0.00" at bounding box center [266, 177] width 126 height 19
type input "105"
click at [410, 188] on input "text" at bounding box center [426, 177] width 126 height 19
type input "150"
click at [310, 122] on link "Personal" at bounding box center [290, 109] width 40 height 24
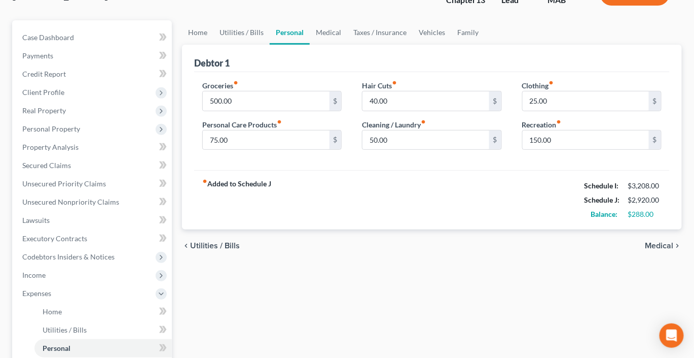
scroll to position [78, 0]
click at [251, 149] on input "75.00" at bounding box center [266, 138] width 126 height 19
type input "100"
click at [347, 44] on link "Medical" at bounding box center [329, 31] width 38 height 24
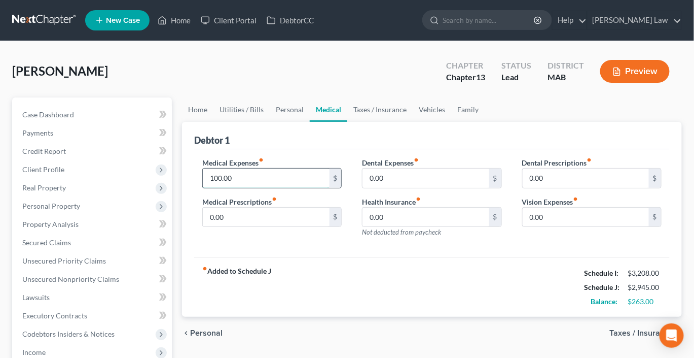
click at [261, 188] on input "100.00" at bounding box center [266, 177] width 126 height 19
type input "200"
click at [413, 122] on link "Taxes / Insurance" at bounding box center [379, 109] width 65 height 24
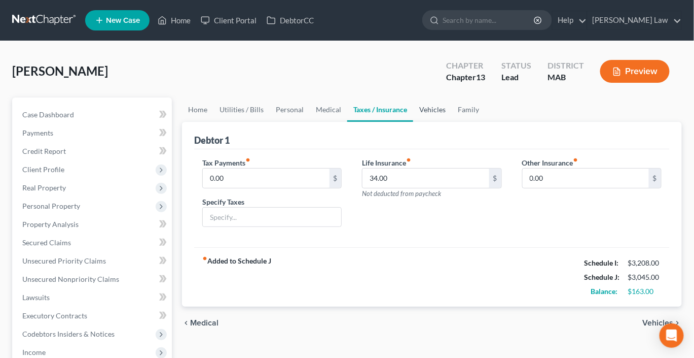
click at [452, 122] on link "Vehicles" at bounding box center [432, 109] width 39 height 24
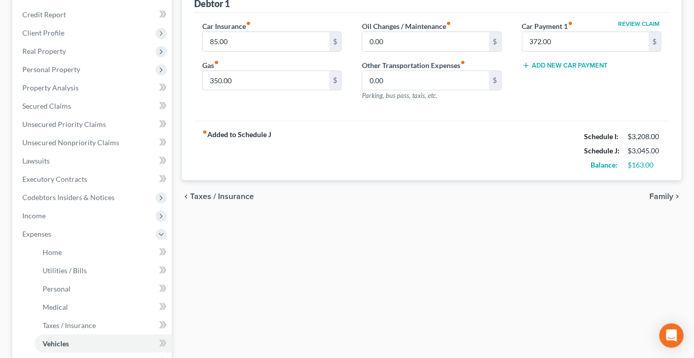
scroll to position [136, 0]
click at [283, 91] on input "350.00" at bounding box center [266, 81] width 126 height 19
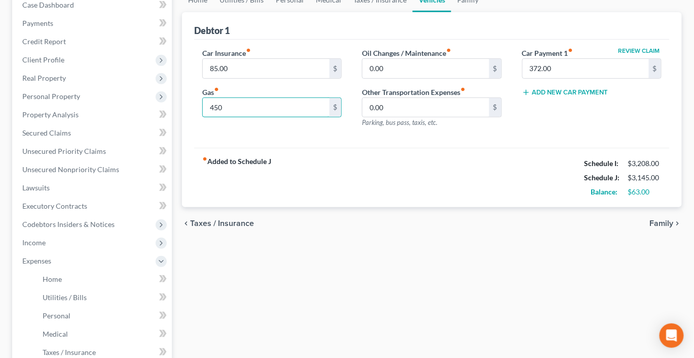
scroll to position [106, 0]
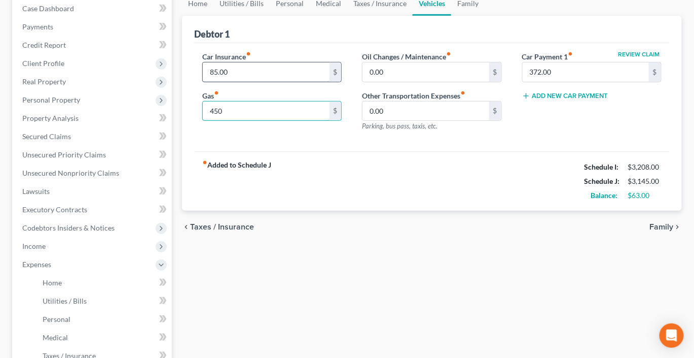
type input "450"
click at [270, 82] on input "85.00" at bounding box center [266, 71] width 126 height 19
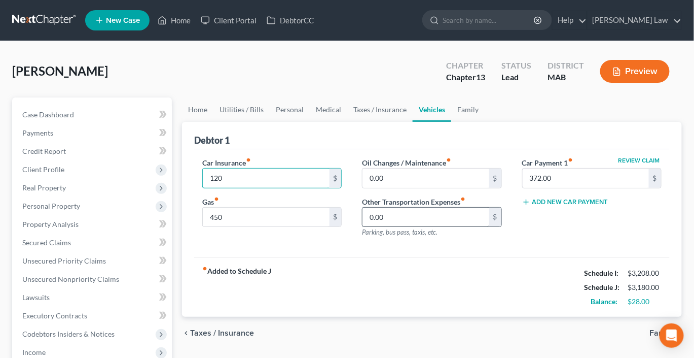
scroll to position [0, 0]
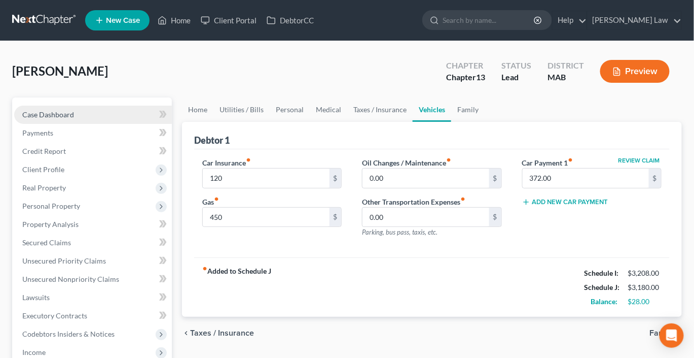
click at [98, 124] on link "Case Dashboard" at bounding box center [93, 115] width 158 height 18
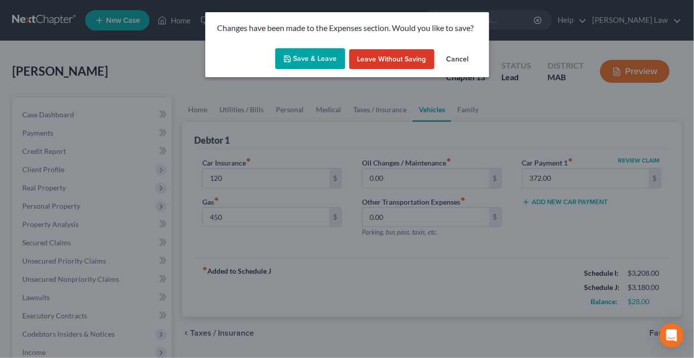
click at [312, 69] on button "Save & Leave" at bounding box center [310, 58] width 70 height 21
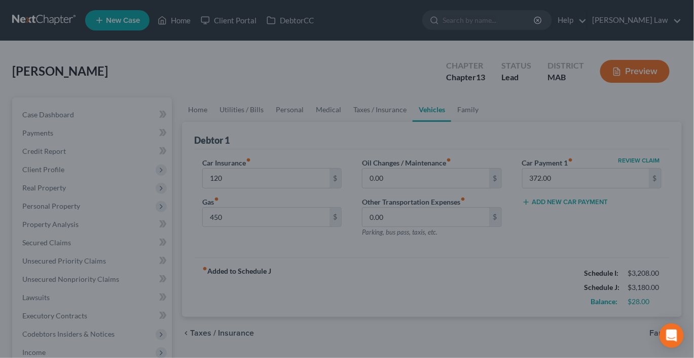
type input "120.00"
type input "450.00"
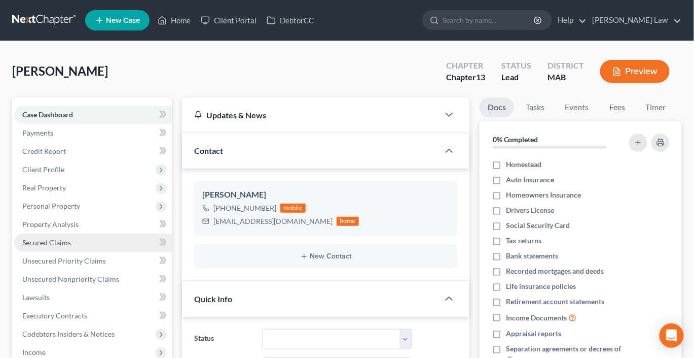
click at [101, 252] on link "Secured Claims" at bounding box center [93, 242] width 158 height 18
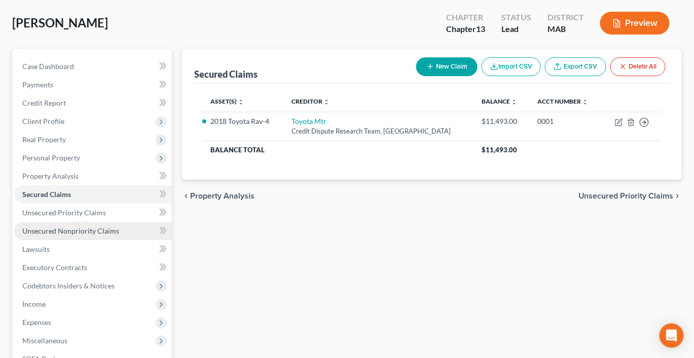
click at [44, 235] on span "Unsecured Nonpriority Claims" at bounding box center [70, 230] width 97 height 9
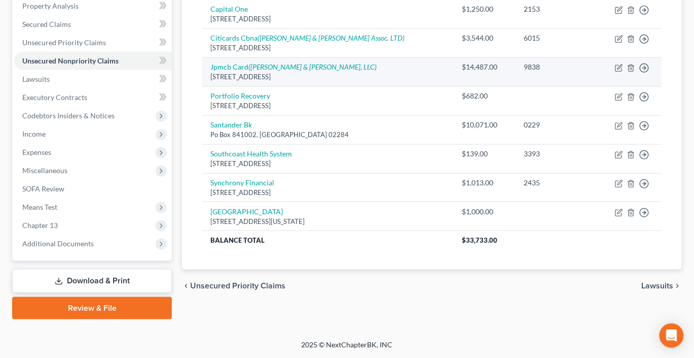
scroll to position [249, 0]
